Goal: Find specific page/section: Find specific page/section

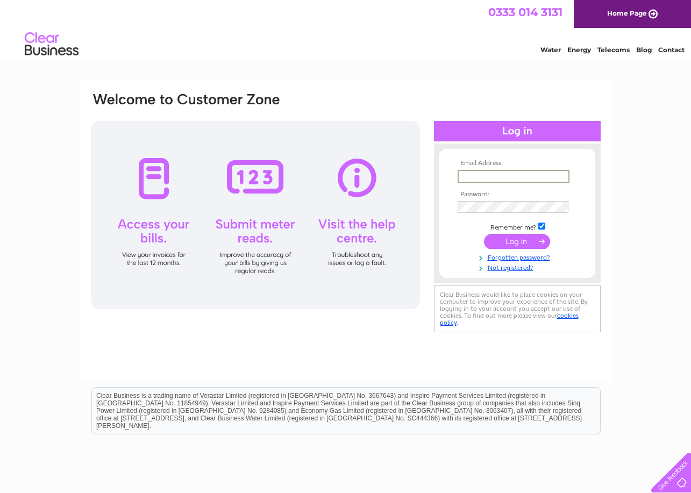
click at [464, 177] on input "text" at bounding box center [514, 176] width 112 height 13
type input "[EMAIL_ADDRESS][DOMAIN_NAME]"
click at [509, 245] on input "submit" at bounding box center [517, 240] width 66 height 15
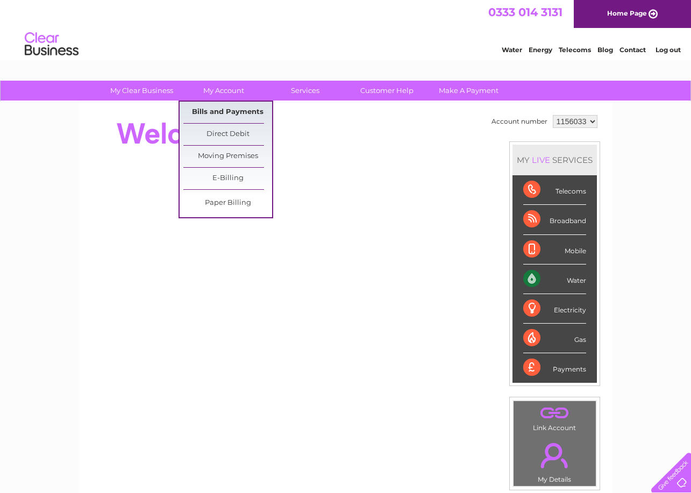
click at [219, 110] on link "Bills and Payments" at bounding box center [227, 113] width 89 height 22
click at [226, 202] on link "Paper Billing" at bounding box center [227, 203] width 89 height 22
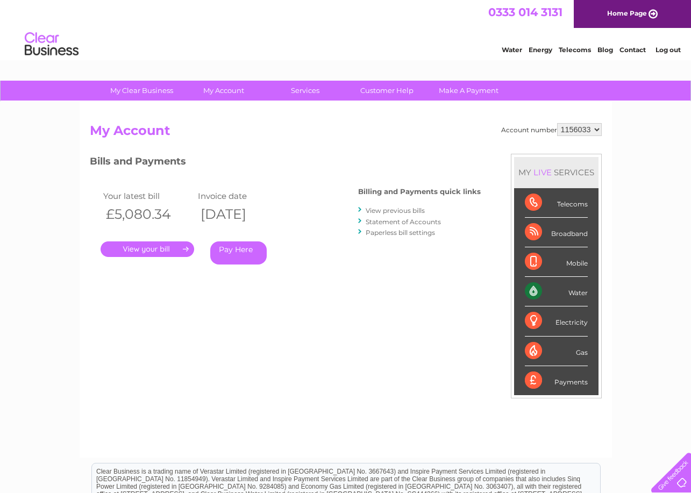
click at [167, 250] on link "." at bounding box center [148, 249] width 94 height 16
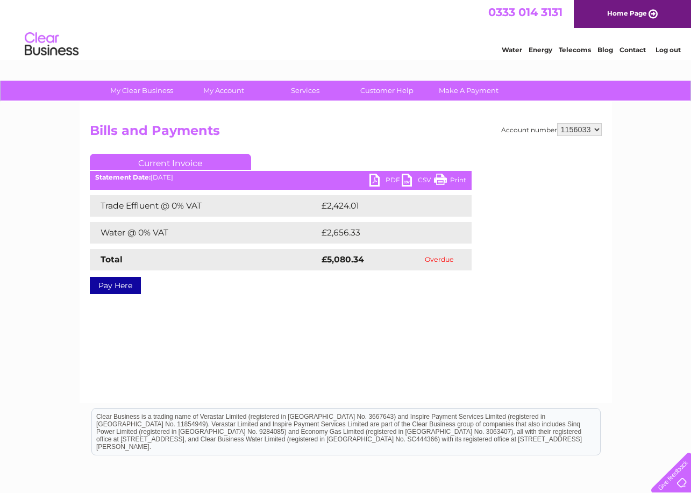
click at [462, 181] on link "Print" at bounding box center [450, 182] width 32 height 16
